Goal: Transaction & Acquisition: Book appointment/travel/reservation

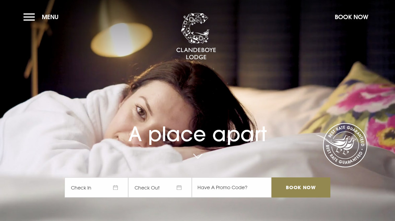
click at [116, 191] on span "Check In" at bounding box center [97, 187] width 64 height 20
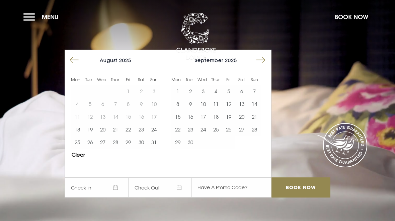
click at [262, 59] on button "Move forward to switch to the next month." at bounding box center [261, 60] width 13 height 13
click at [262, 61] on button "Move forward to switch to the next month." at bounding box center [261, 60] width 13 height 13
click at [217, 104] on button "6" at bounding box center [216, 104] width 13 height 13
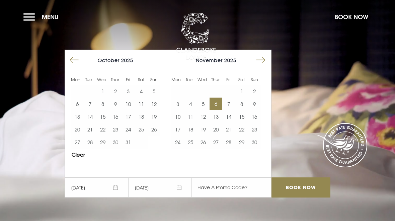
click at [243, 105] on button "8" at bounding box center [242, 104] width 13 height 13
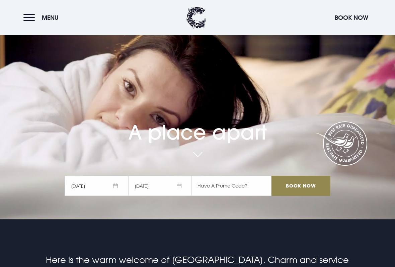
scroll to position [49, 0]
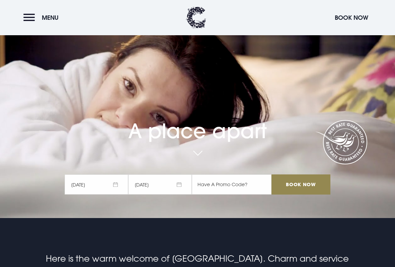
click at [306, 184] on input "Book Now" at bounding box center [301, 184] width 59 height 20
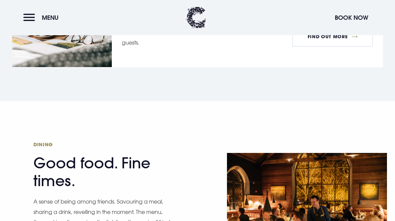
scroll to position [903, 0]
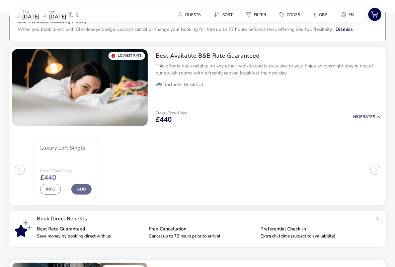
scroll to position [42, 0]
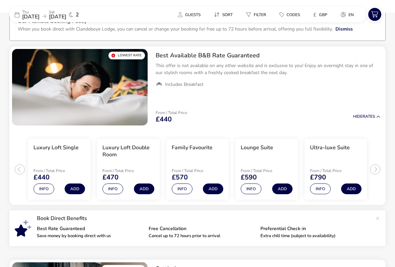
click at [43, 190] on button "Info" at bounding box center [44, 189] width 21 height 11
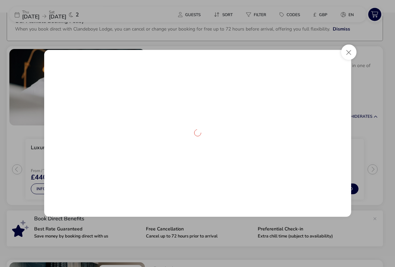
scroll to position [43, 0]
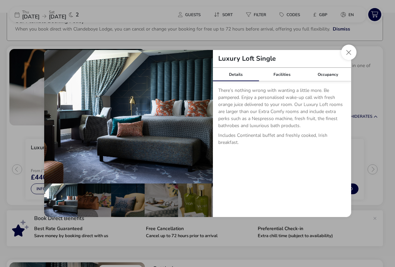
click at [281, 76] on div "Facilities" at bounding box center [282, 74] width 46 height 13
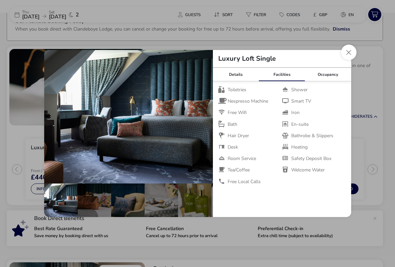
click at [335, 76] on div "Occupancy" at bounding box center [328, 74] width 46 height 13
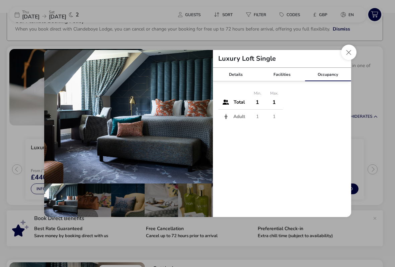
click at [349, 50] on button "Close dialog" at bounding box center [348, 52] width 15 height 15
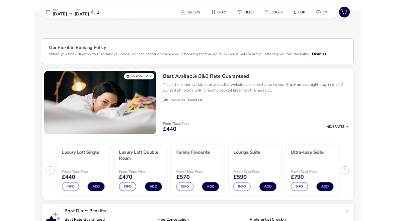
scroll to position [0, 0]
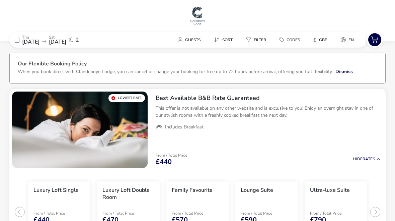
click at [189, 39] on span "Guests" at bounding box center [192, 39] width 15 height 5
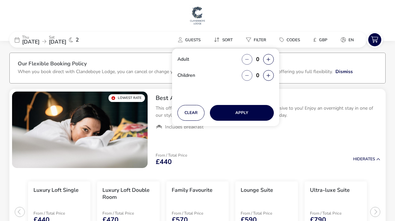
click at [273, 56] on button "button" at bounding box center [268, 59] width 11 height 11
click at [274, 56] on div "Adult 1 Children 0" at bounding box center [225, 74] width 107 height 51
click at [271, 59] on button "button" at bounding box center [268, 59] width 11 height 11
type input "2"
click at [252, 117] on button "Apply" at bounding box center [242, 113] width 64 height 16
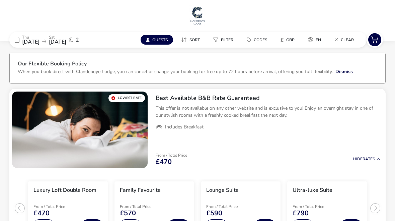
click at [277, 164] on div "From / Total Price £470 Hide Rates" at bounding box center [268, 159] width 236 height 23
